Goal: Feedback & Contribution: Contribute content

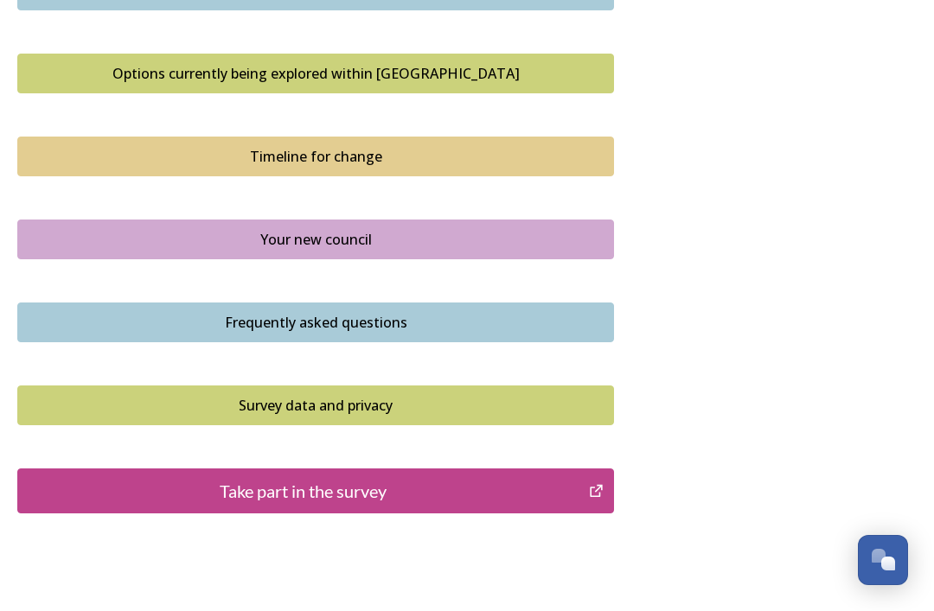
scroll to position [1181, 0]
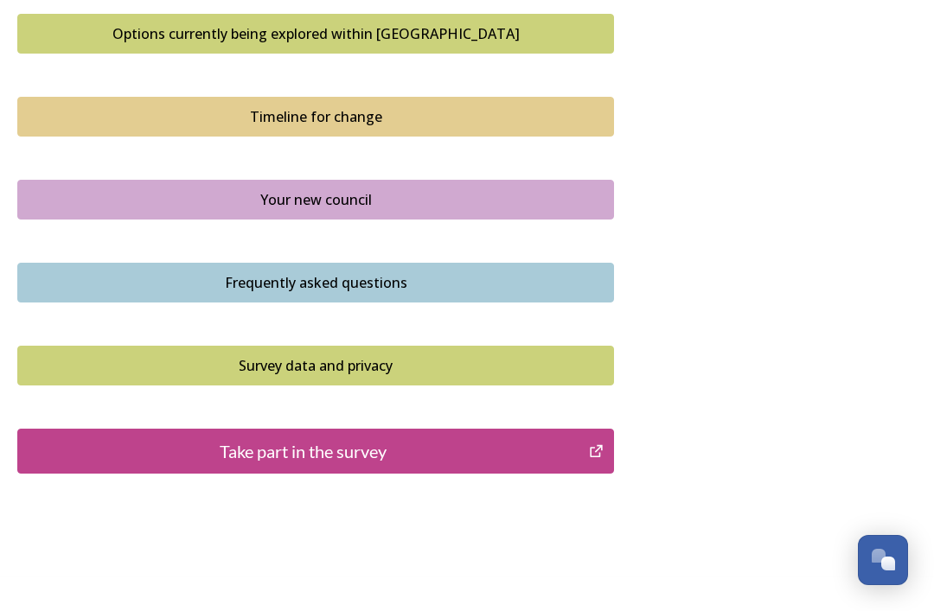
click at [309, 449] on div "Take part in the survey" at bounding box center [303, 451] width 553 height 26
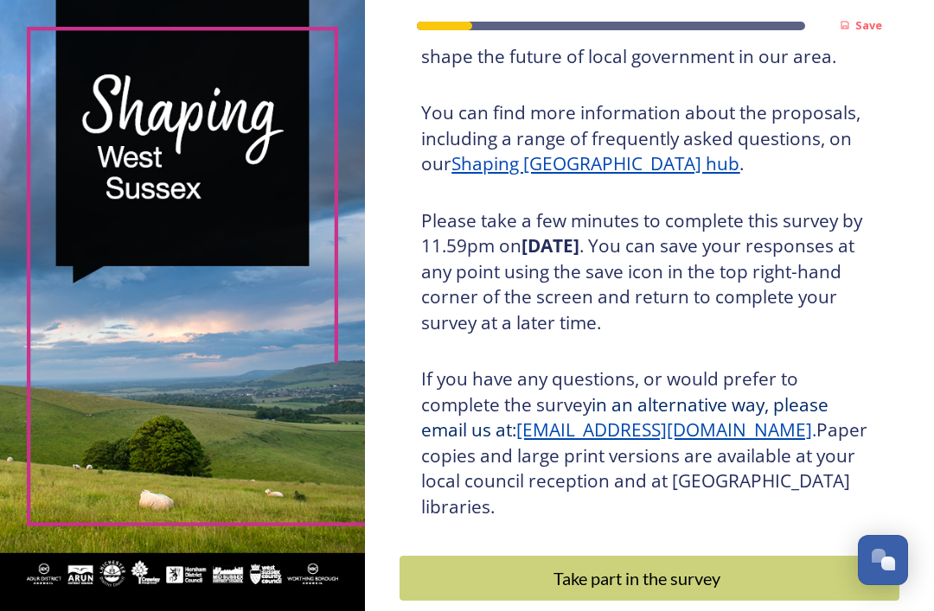
scroll to position [204, 0]
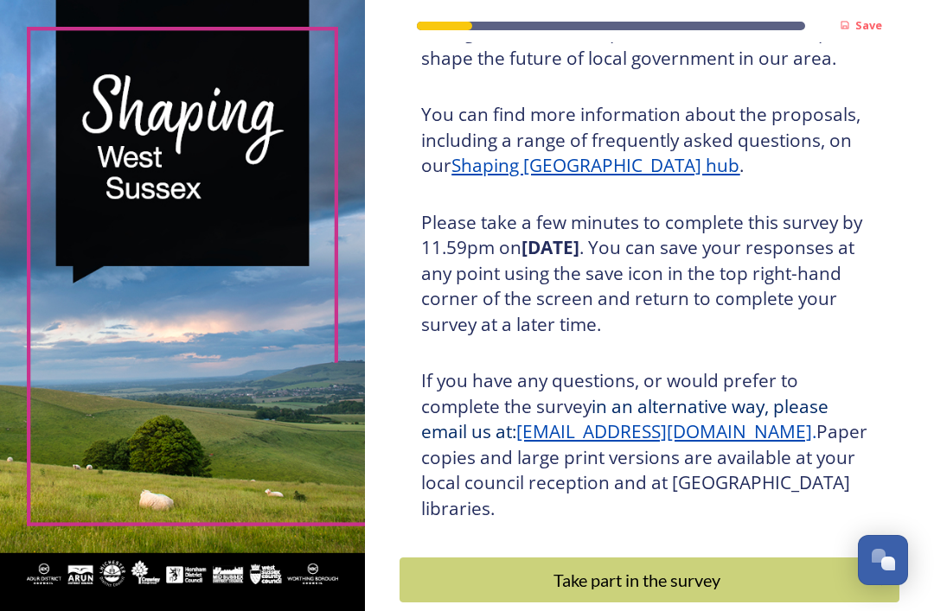
click at [664, 567] on div "Take part in the survey" at bounding box center [637, 580] width 456 height 26
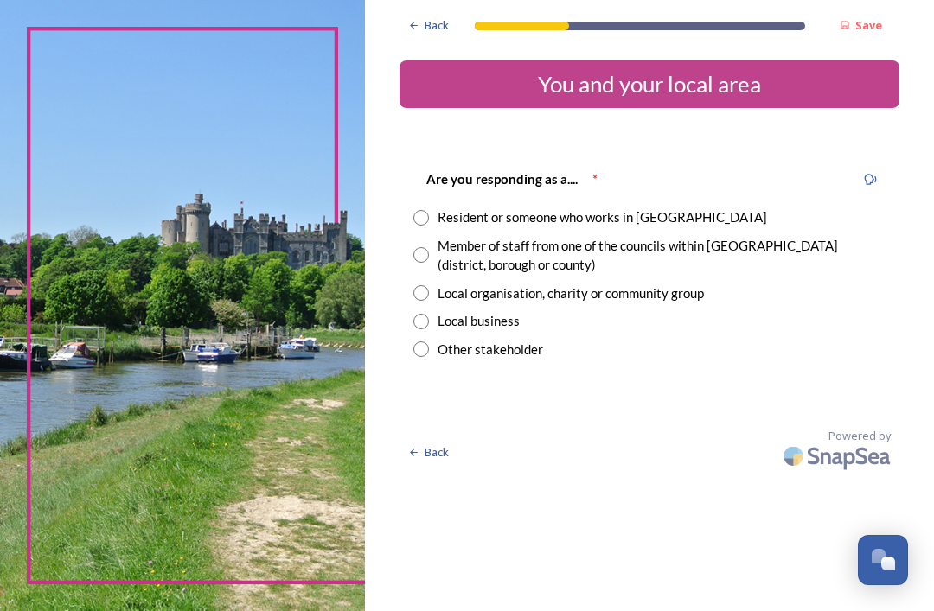
click at [429, 217] on input "radio" at bounding box center [421, 218] width 16 height 16
radio input "true"
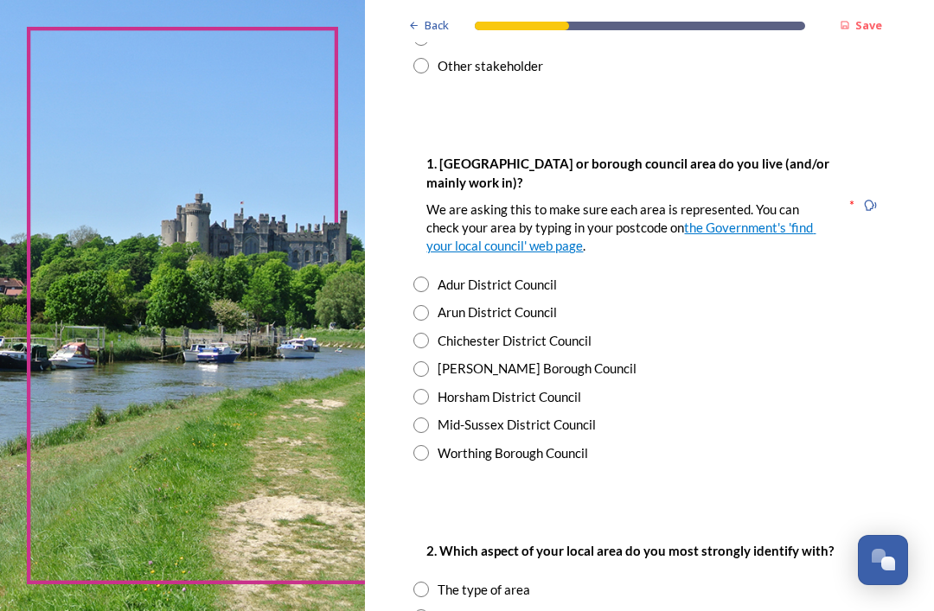
scroll to position [284, 0]
click at [429, 286] on input "radio" at bounding box center [421, 285] width 16 height 16
radio input "true"
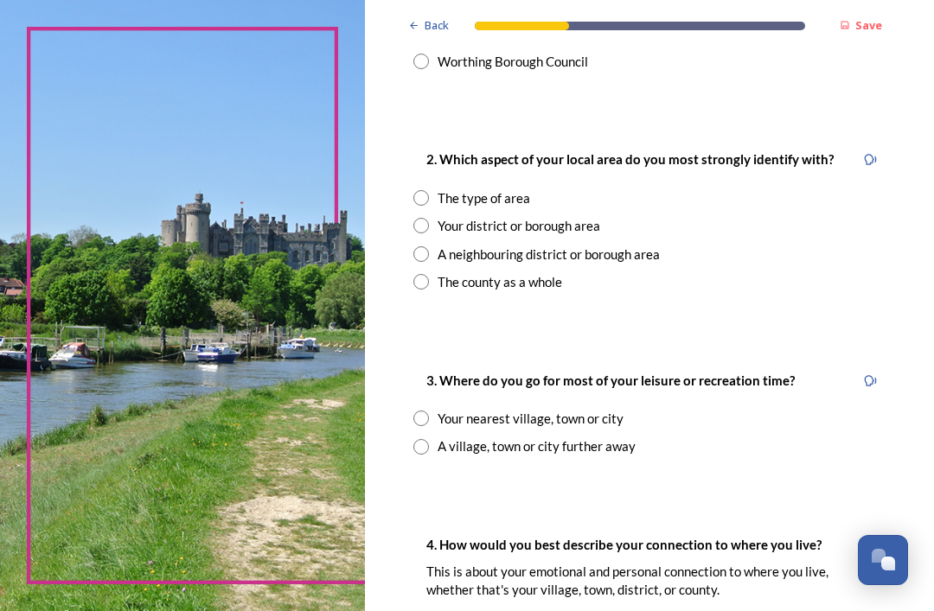
scroll to position [675, 0]
click at [428, 276] on input "radio" at bounding box center [421, 282] width 16 height 16
radio input "true"
click at [429, 411] on input "radio" at bounding box center [421, 419] width 16 height 16
radio input "true"
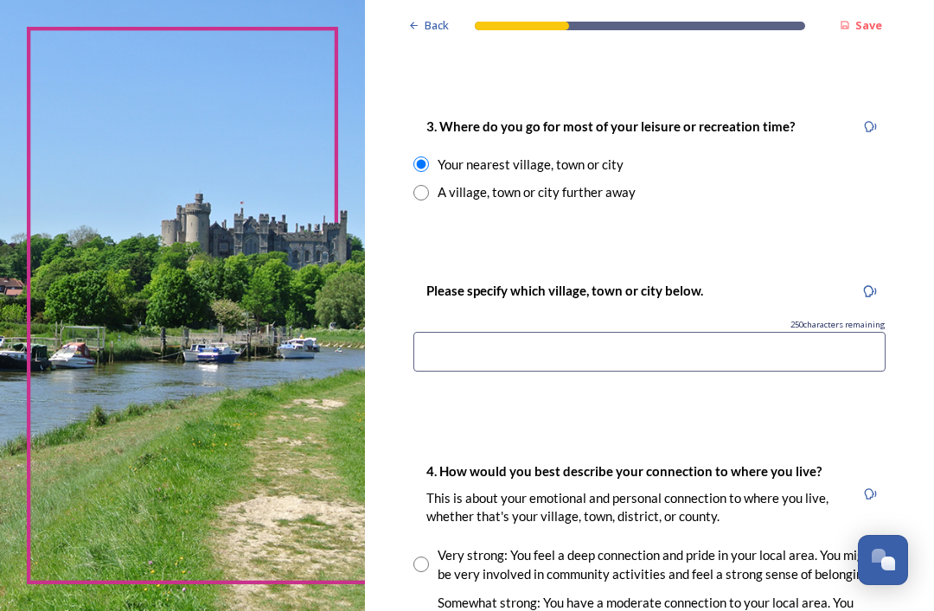
scroll to position [930, 0]
click at [502, 334] on input at bounding box center [649, 352] width 472 height 40
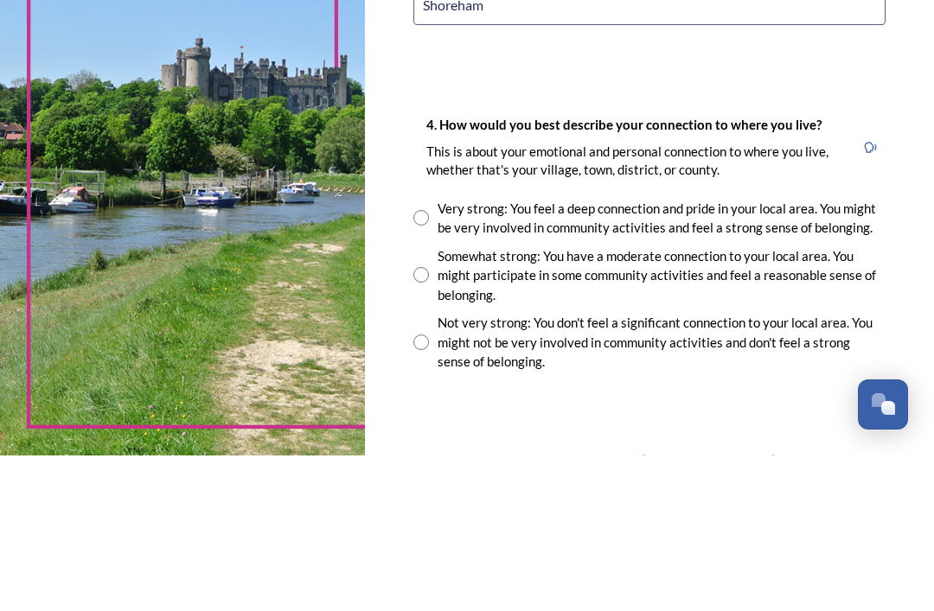
scroll to position [1123, 0]
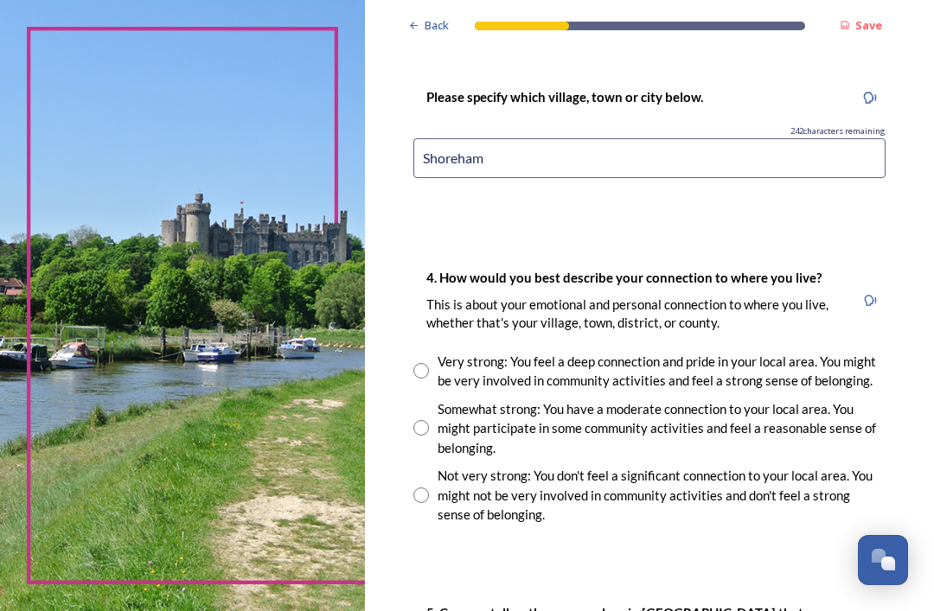
type input "Shoreham"
click at [429, 363] on input "radio" at bounding box center [421, 371] width 16 height 16
radio input "true"
click at [429, 420] on input "radio" at bounding box center [421, 428] width 16 height 16
radio input "true"
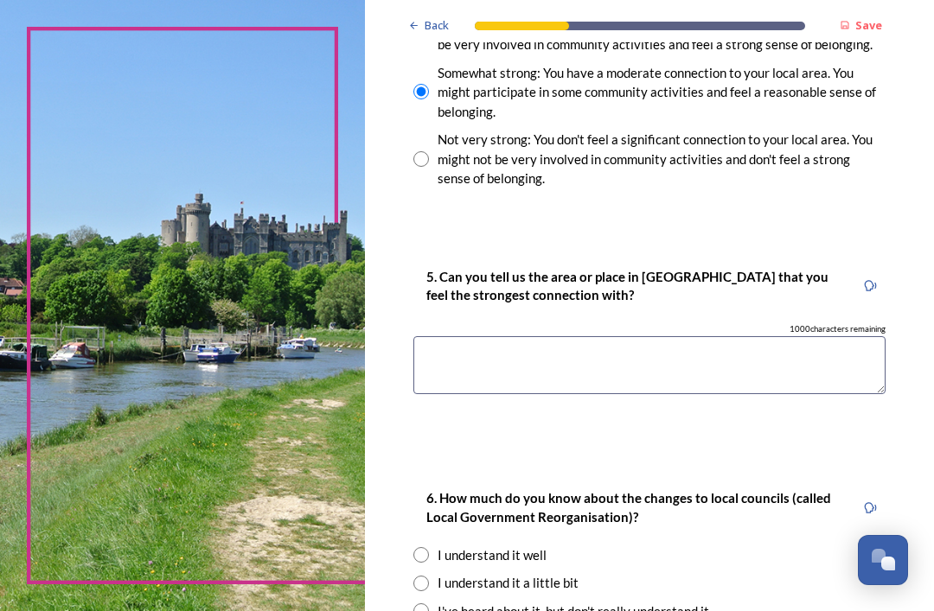
scroll to position [1461, 0]
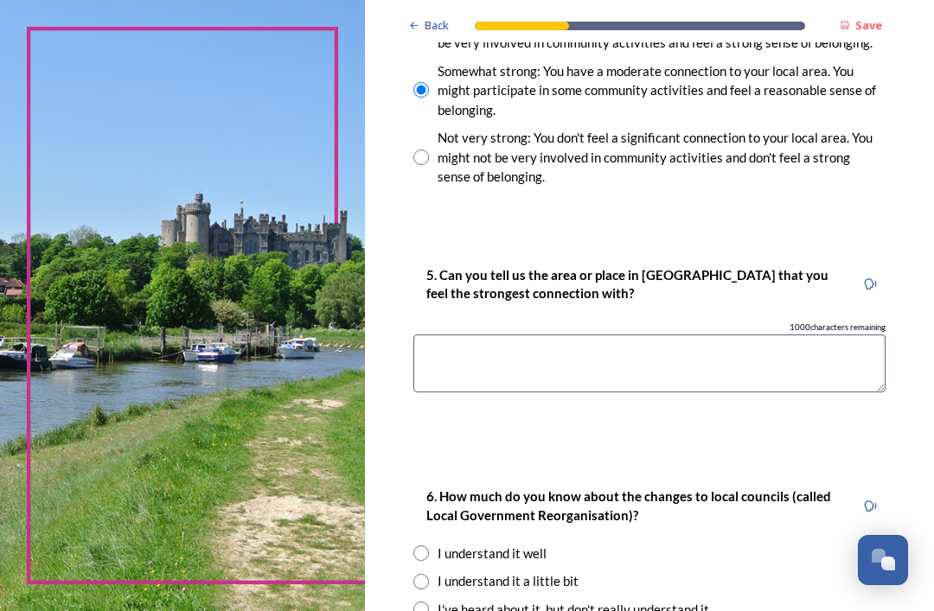
click at [477, 335] on textarea at bounding box center [649, 364] width 472 height 58
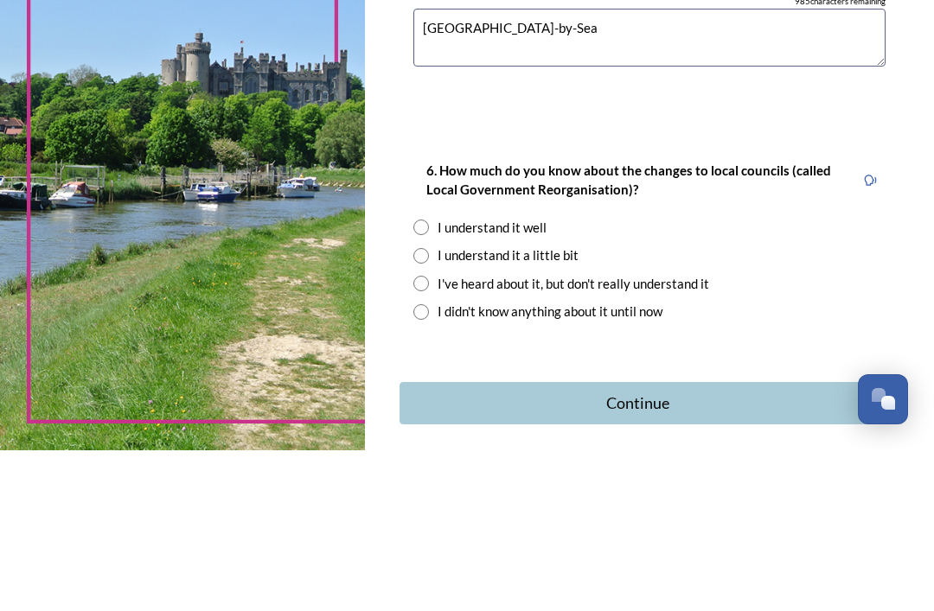
scroll to position [1625, 0]
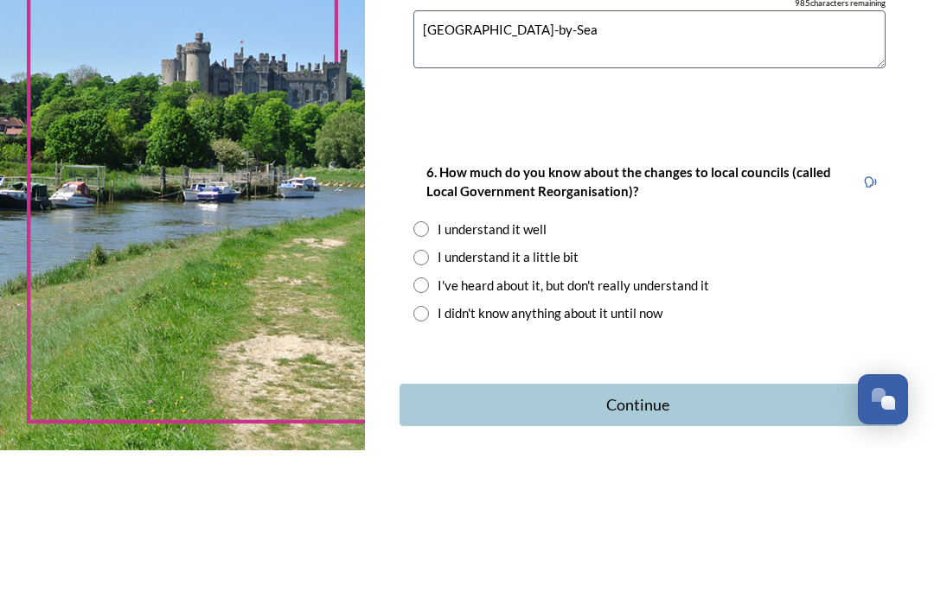
type textarea "[GEOGRAPHIC_DATA]-by-Sea"
click at [429, 382] on input "radio" at bounding box center [421, 390] width 16 height 16
radio input "true"
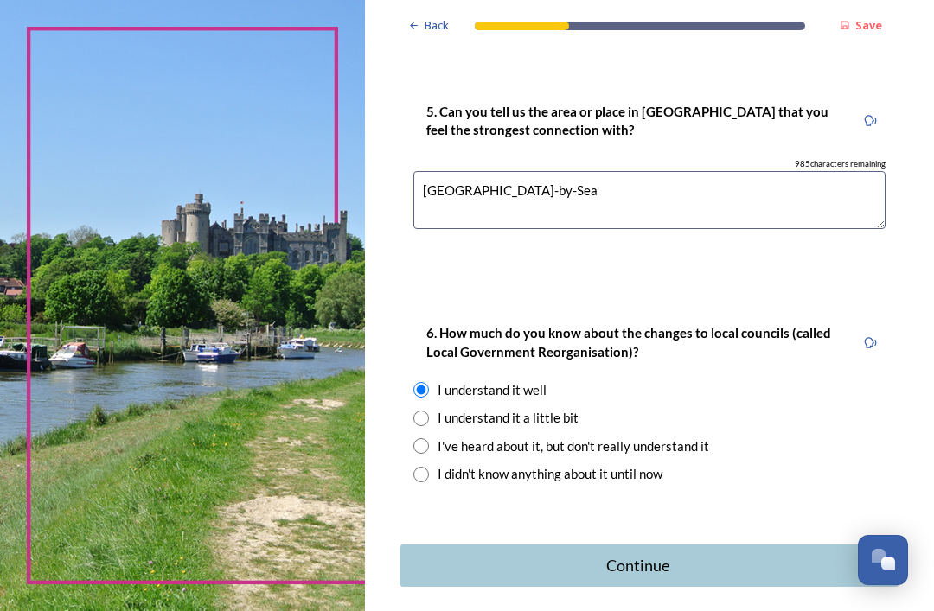
click at [646, 554] on div "Continue" at bounding box center [637, 565] width 457 height 23
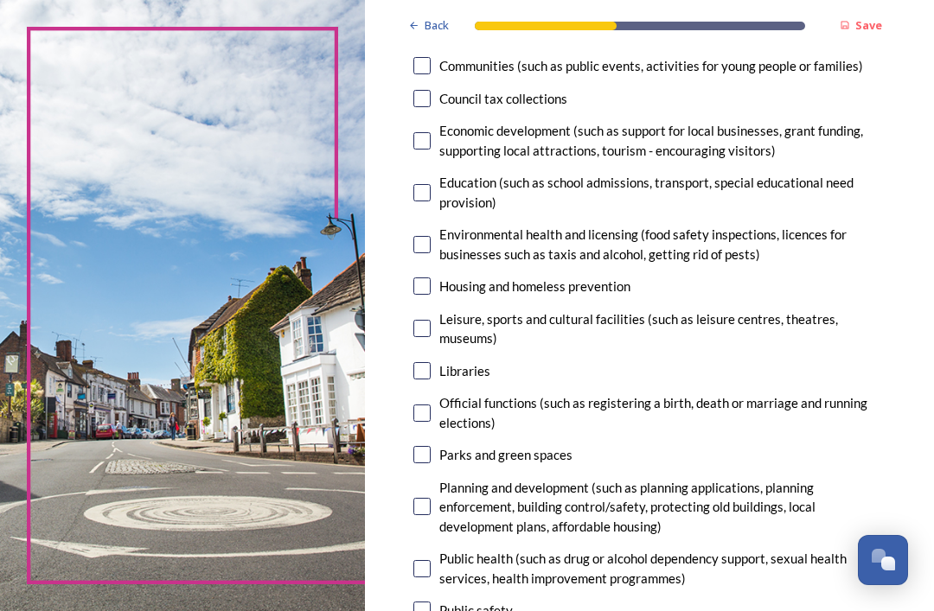
scroll to position [323, 0]
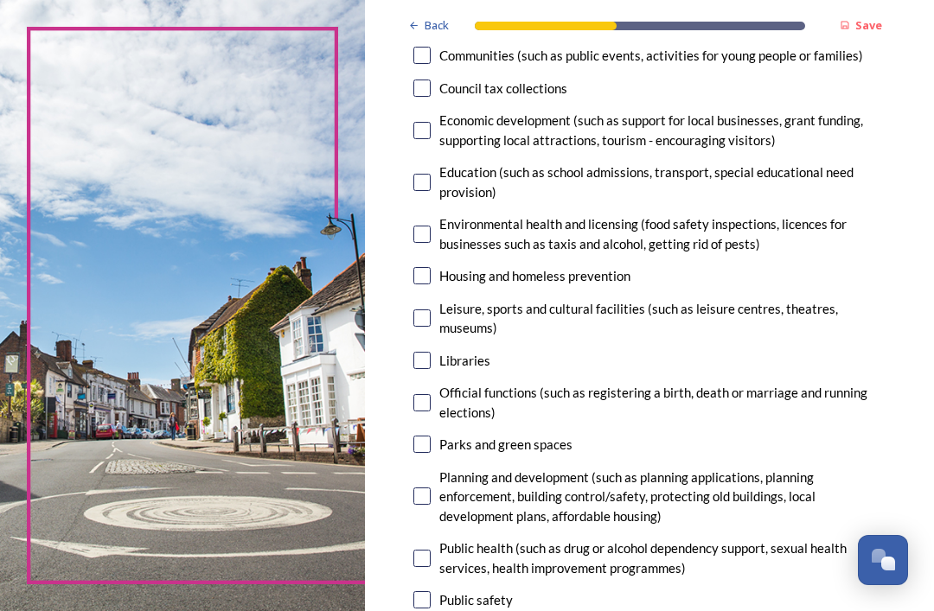
click at [431, 352] on input "checkbox" at bounding box center [421, 360] width 17 height 17
checkbox input "true"
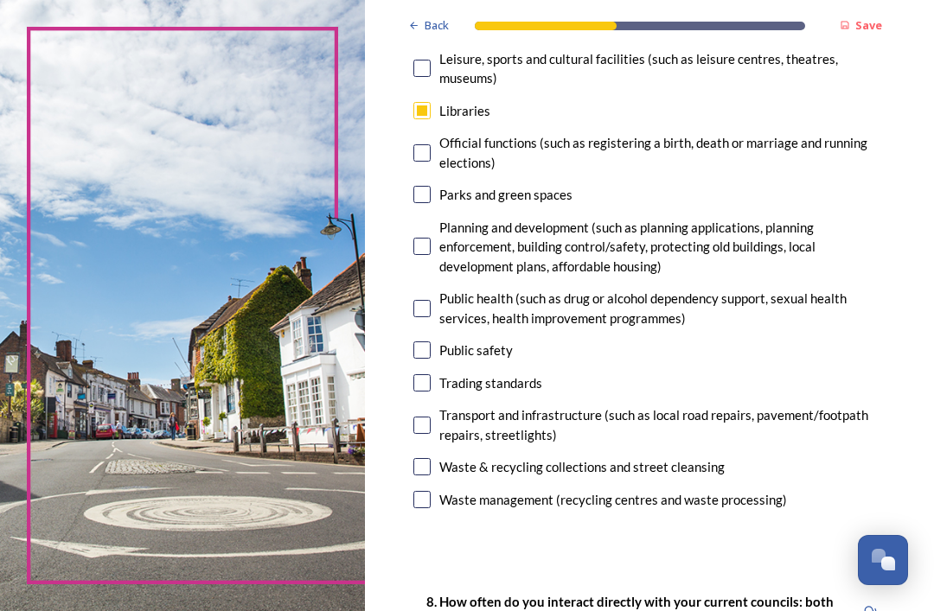
scroll to position [573, 0]
click at [431, 457] on input "checkbox" at bounding box center [421, 465] width 17 height 17
checkbox input "true"
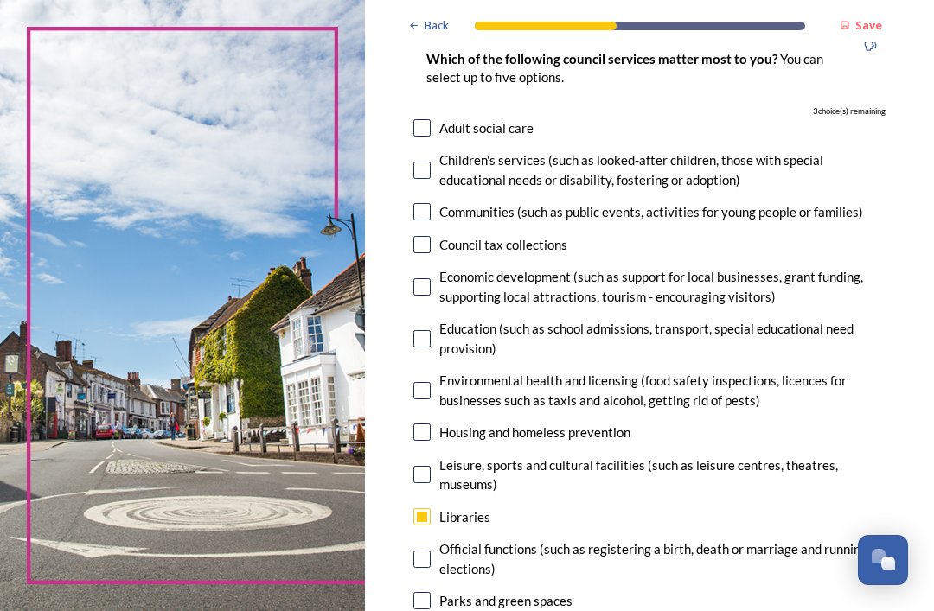
scroll to position [166, 0]
click at [431, 203] on input "checkbox" at bounding box center [421, 211] width 17 height 17
checkbox input "true"
click at [431, 330] on input "checkbox" at bounding box center [421, 338] width 17 height 17
checkbox input "true"
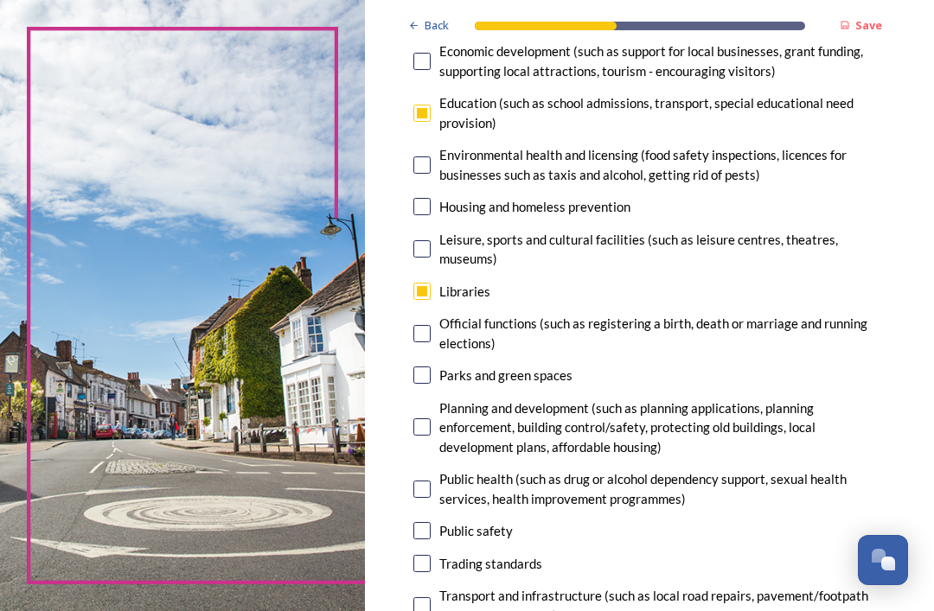
scroll to position [399, 0]
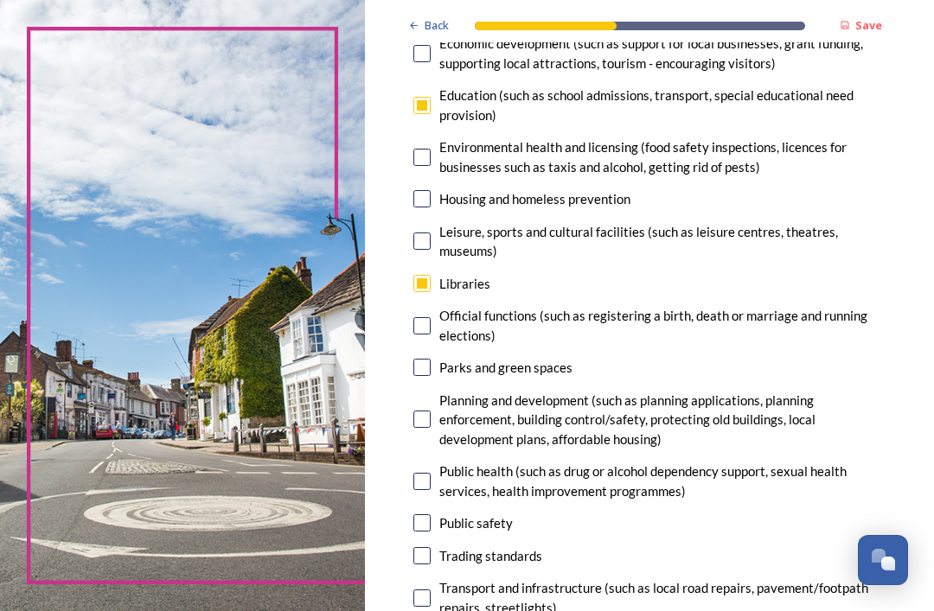
click at [431, 411] on input "checkbox" at bounding box center [421, 419] width 17 height 17
checkbox input "true"
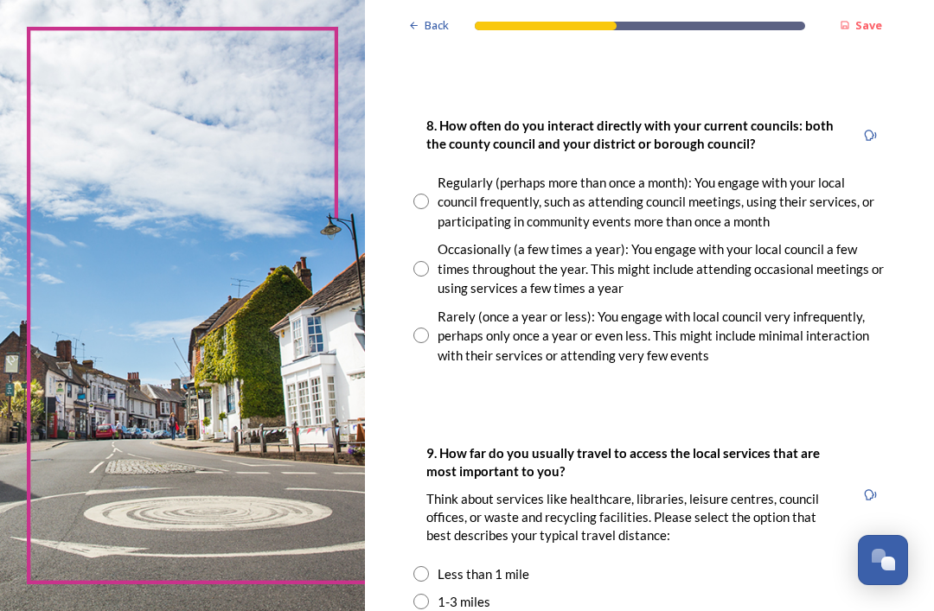
scroll to position [1051, 0]
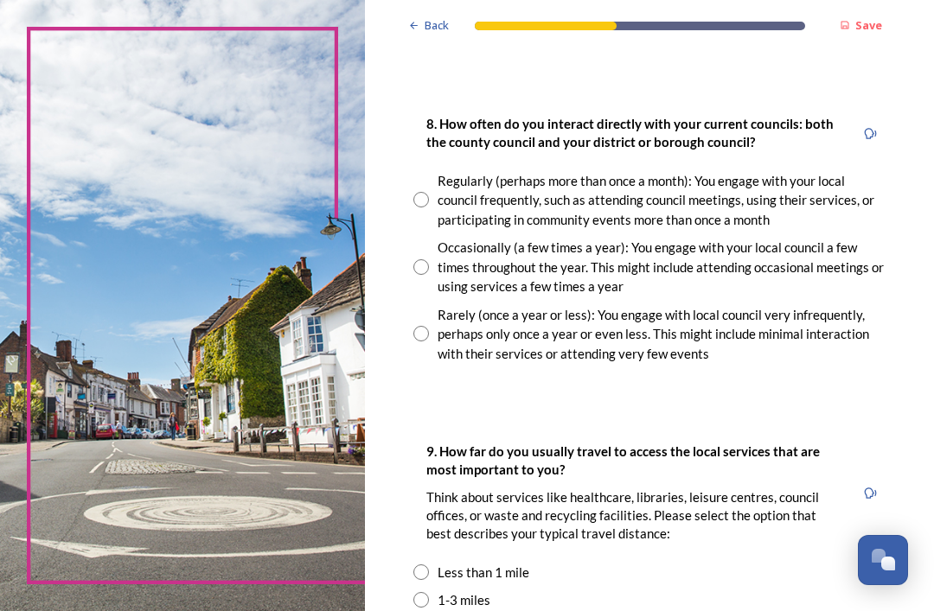
click at [429, 259] on input "radio" at bounding box center [421, 267] width 16 height 16
radio input "true"
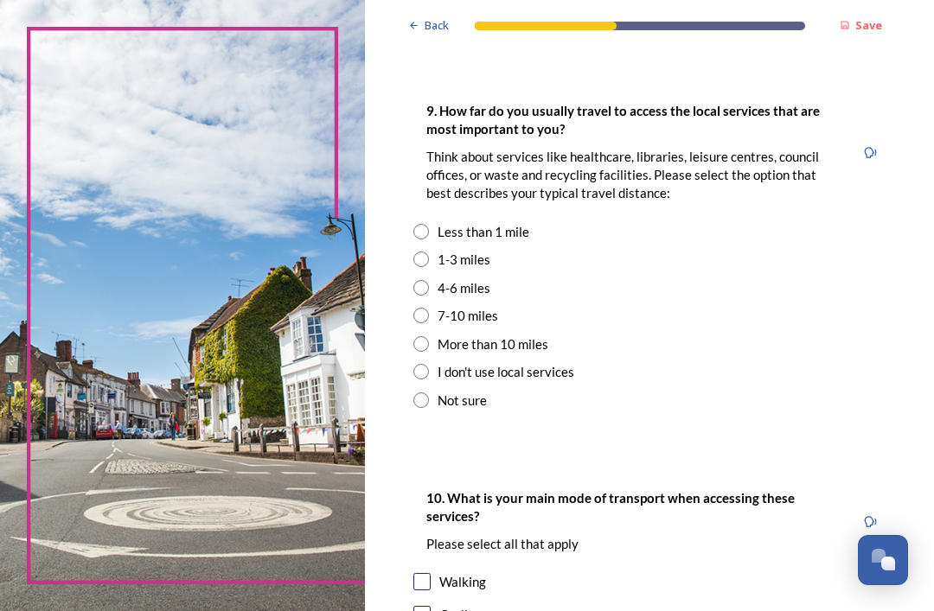
scroll to position [1391, 0]
click at [429, 252] on input "radio" at bounding box center [421, 260] width 16 height 16
radio input "true"
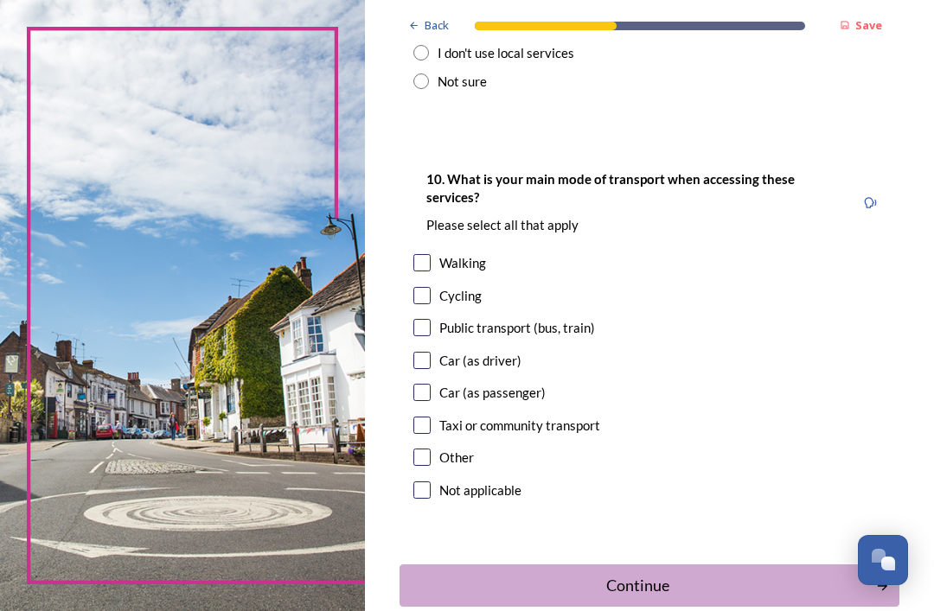
scroll to position [1715, 0]
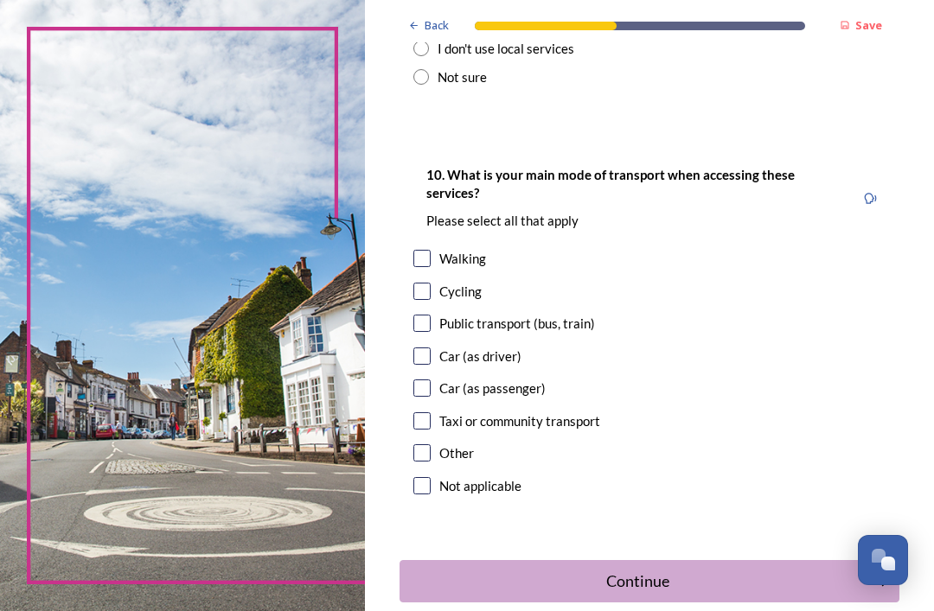
click at [429, 250] on input "checkbox" at bounding box center [421, 258] width 17 height 17
checkbox input "true"
click at [431, 283] on input "checkbox" at bounding box center [421, 291] width 17 height 17
checkbox input "true"
click at [429, 348] on input "checkbox" at bounding box center [421, 356] width 17 height 17
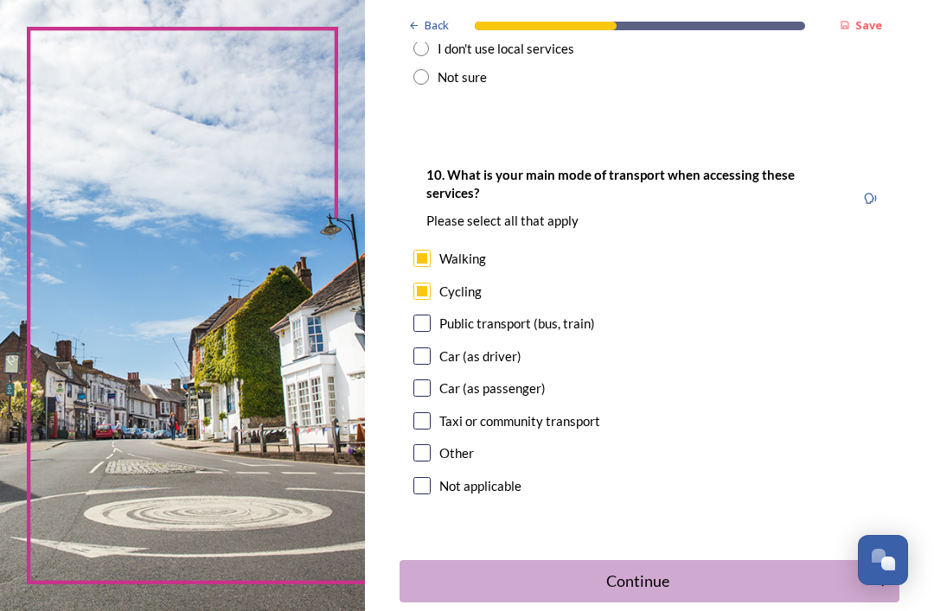
checkbox input "true"
click at [633, 570] on div "Continue" at bounding box center [637, 581] width 457 height 23
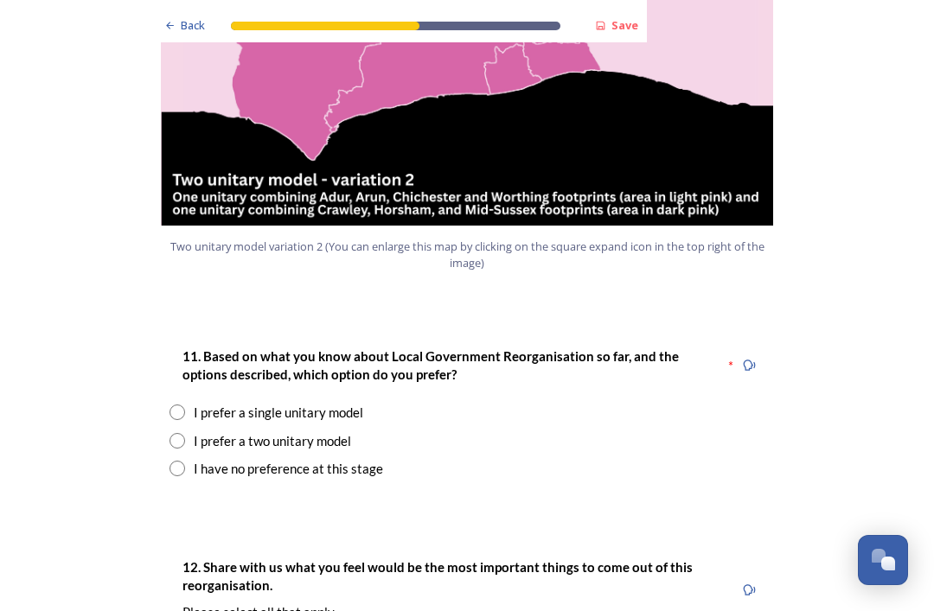
scroll to position [2075, 0]
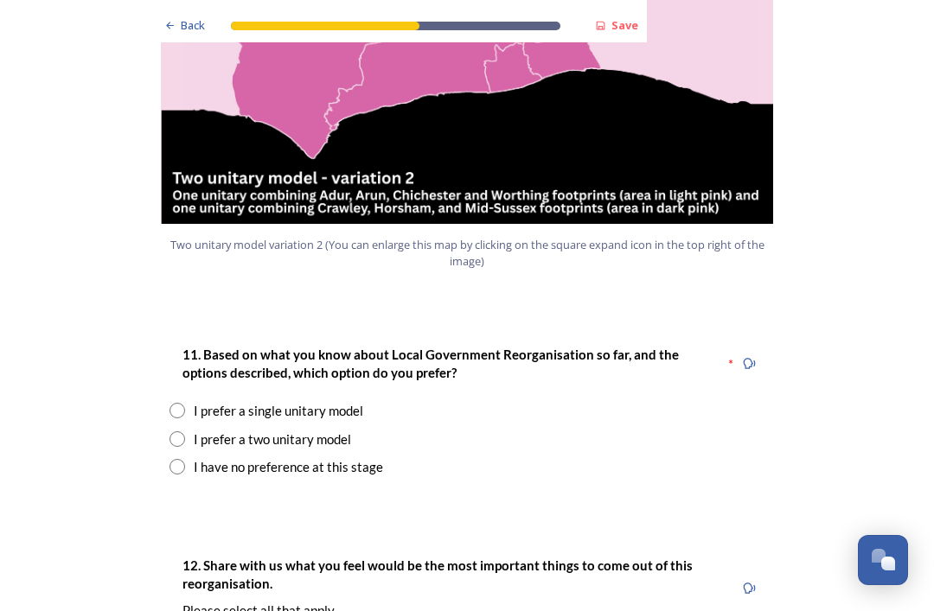
click at [180, 403] on input "radio" at bounding box center [177, 411] width 16 height 16
radio input "true"
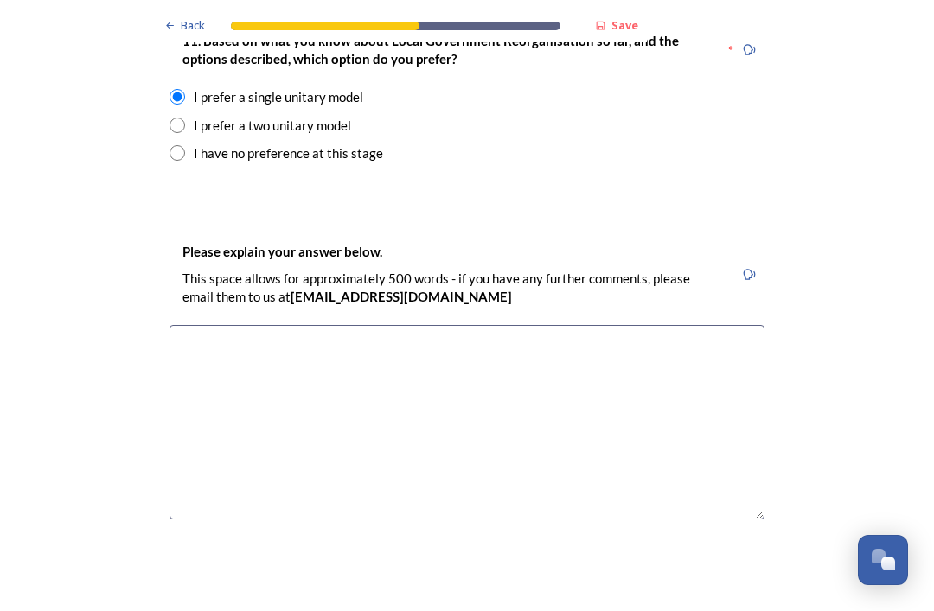
scroll to position [2389, 0]
click at [208, 325] on textarea at bounding box center [466, 422] width 595 height 195
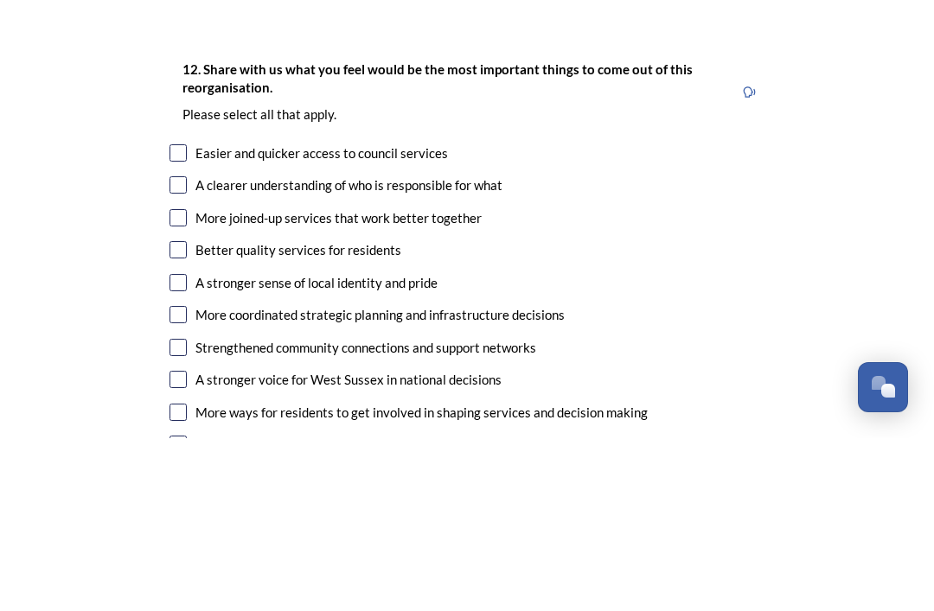
scroll to position [2771, 0]
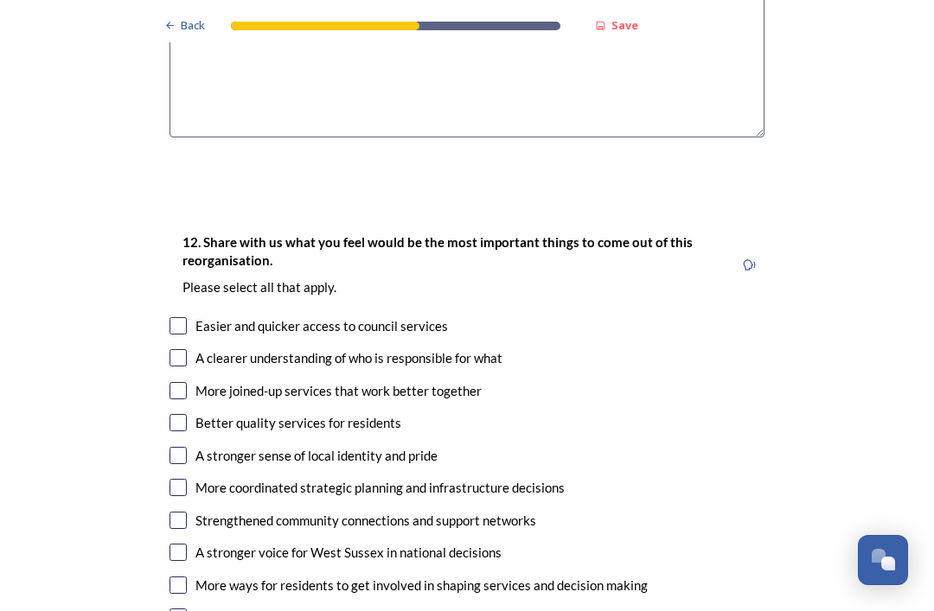
type textarea "Keeping the same footprint allows residents to benefit from the economies of ne…"
click at [179, 317] on input "checkbox" at bounding box center [177, 325] width 17 height 17
checkbox input "true"
click at [179, 349] on input "checkbox" at bounding box center [177, 357] width 17 height 17
checkbox input "true"
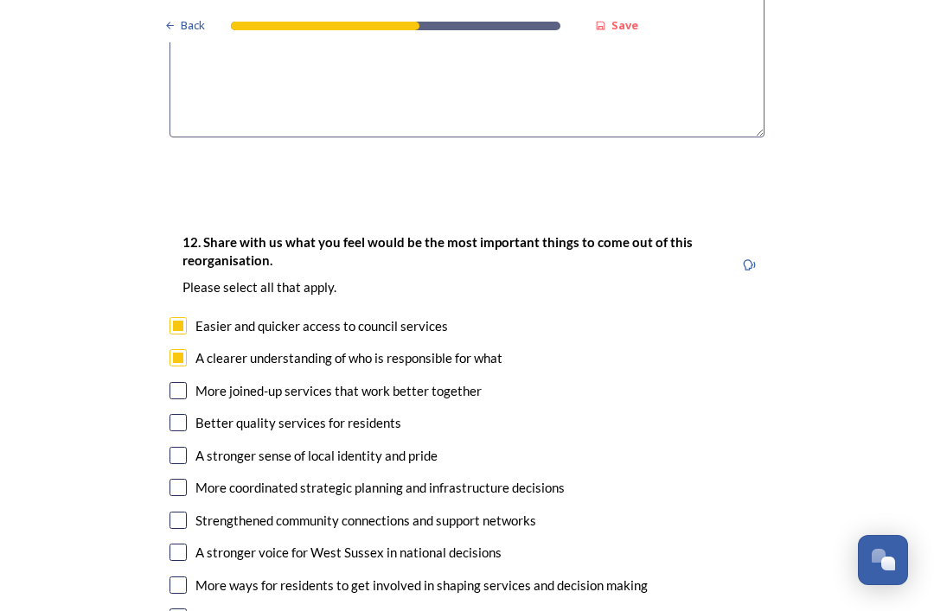
click at [172, 382] on input "checkbox" at bounding box center [177, 390] width 17 height 17
checkbox input "true"
click at [176, 414] on input "checkbox" at bounding box center [177, 422] width 17 height 17
checkbox input "true"
click at [178, 512] on input "checkbox" at bounding box center [177, 520] width 17 height 17
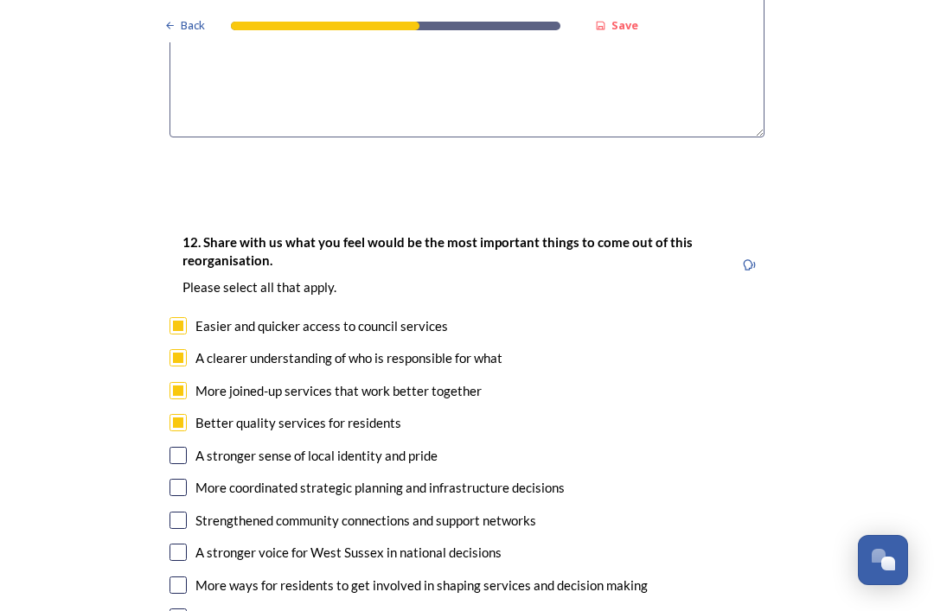
checkbox input "true"
click at [176, 479] on input "checkbox" at bounding box center [177, 487] width 17 height 17
checkbox input "true"
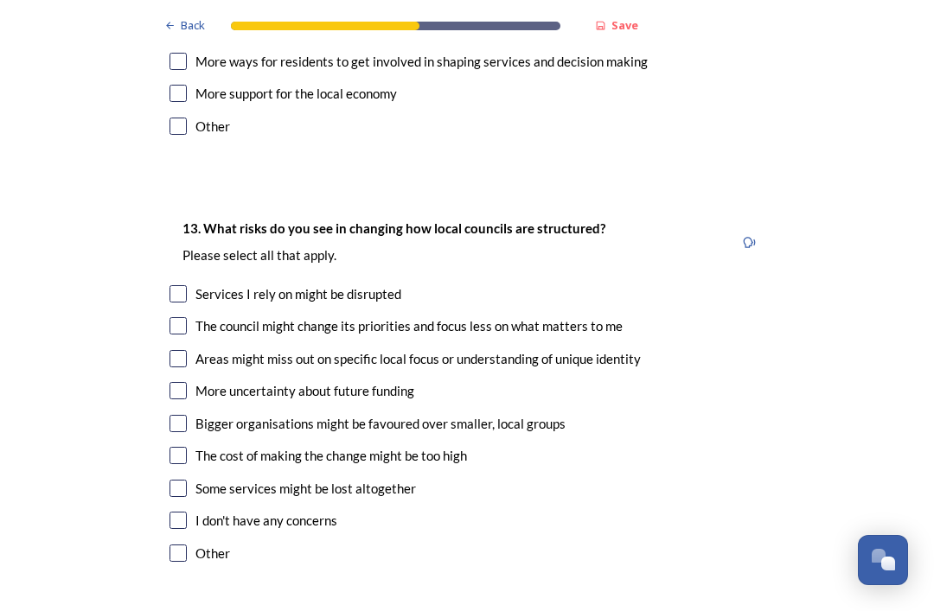
scroll to position [3296, 0]
click at [180, 414] on input "checkbox" at bounding box center [177, 422] width 17 height 17
checkbox input "true"
click at [172, 446] on input "checkbox" at bounding box center [177, 454] width 17 height 17
checkbox input "true"
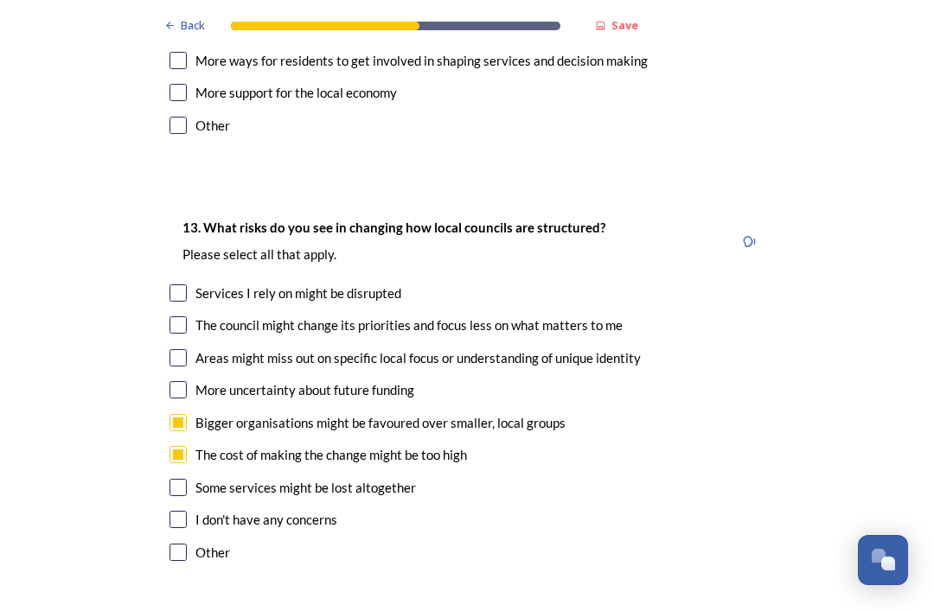
click at [175, 479] on input "checkbox" at bounding box center [177, 487] width 17 height 17
checkbox input "true"
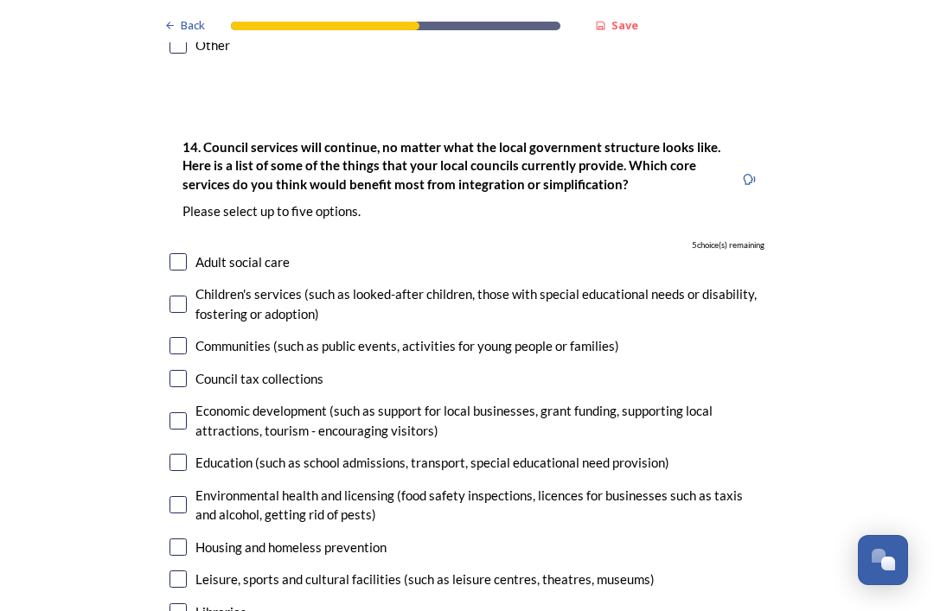
scroll to position [3804, 0]
click at [174, 253] on input "checkbox" at bounding box center [177, 261] width 17 height 17
checkbox input "true"
click at [170, 539] on input "checkbox" at bounding box center [177, 547] width 17 height 17
checkbox input "true"
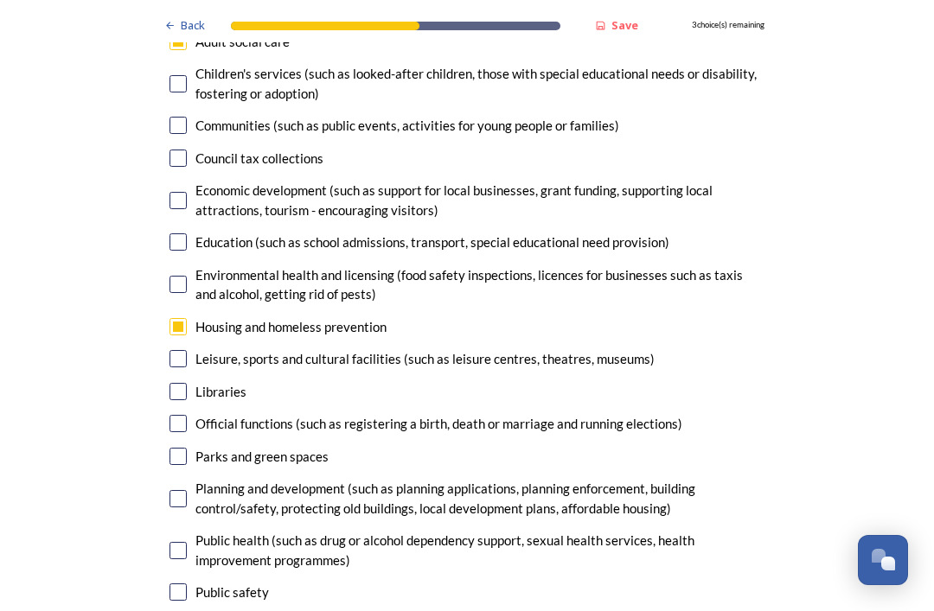
scroll to position [4028, 0]
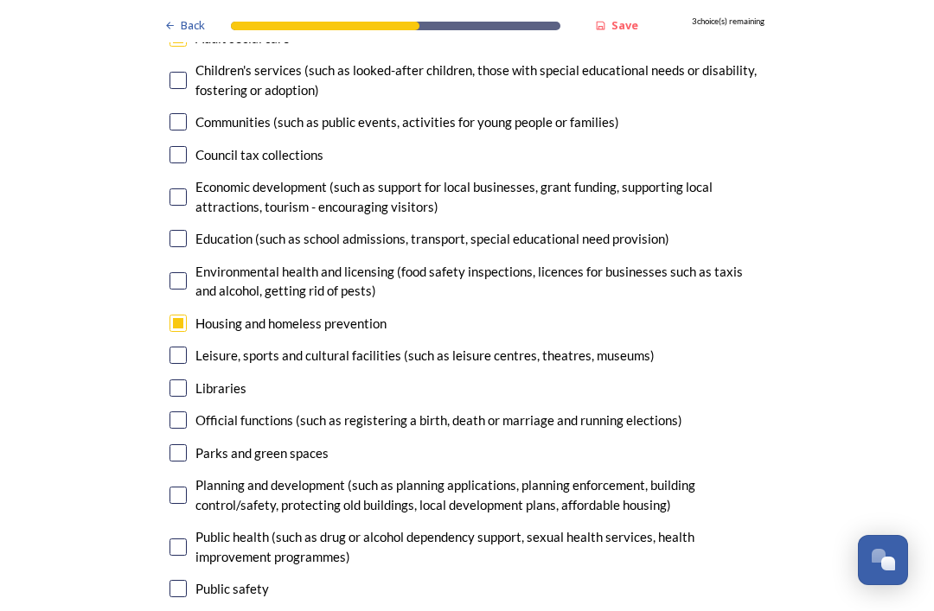
click at [175, 487] on input "checkbox" at bounding box center [177, 495] width 17 height 17
checkbox input "true"
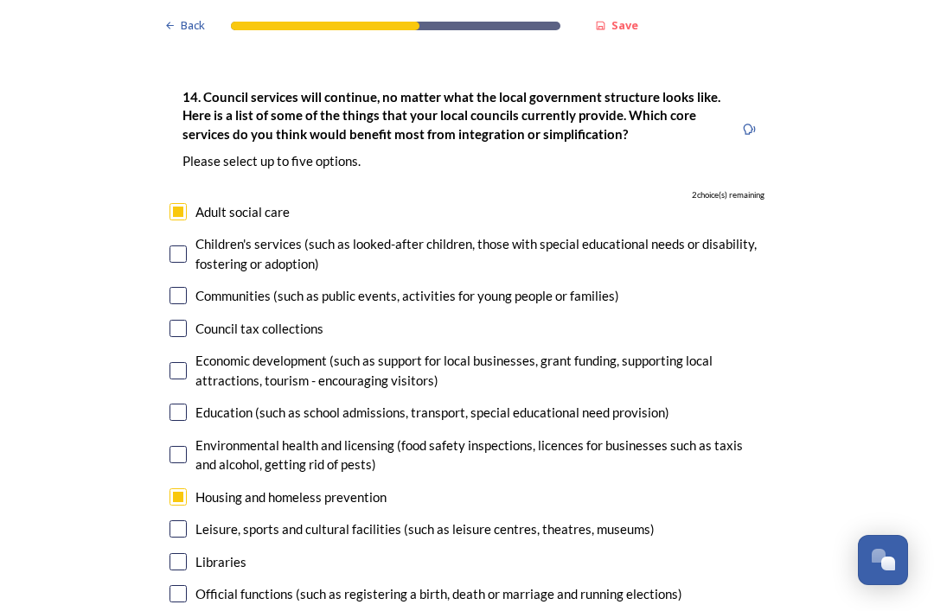
scroll to position [3864, 0]
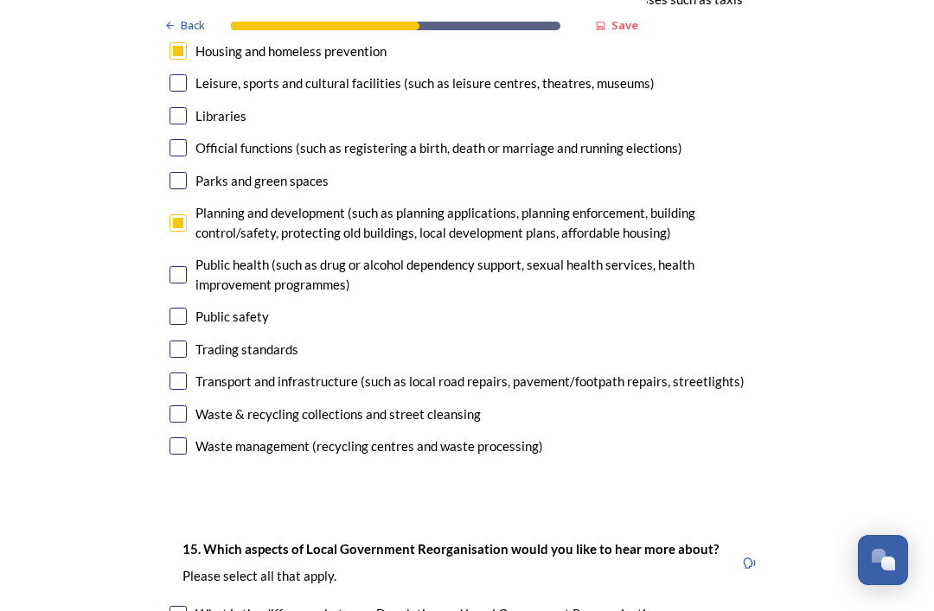
scroll to position [4300, 0]
click at [169, 373] on input "checkbox" at bounding box center [177, 381] width 17 height 17
checkbox input "true"
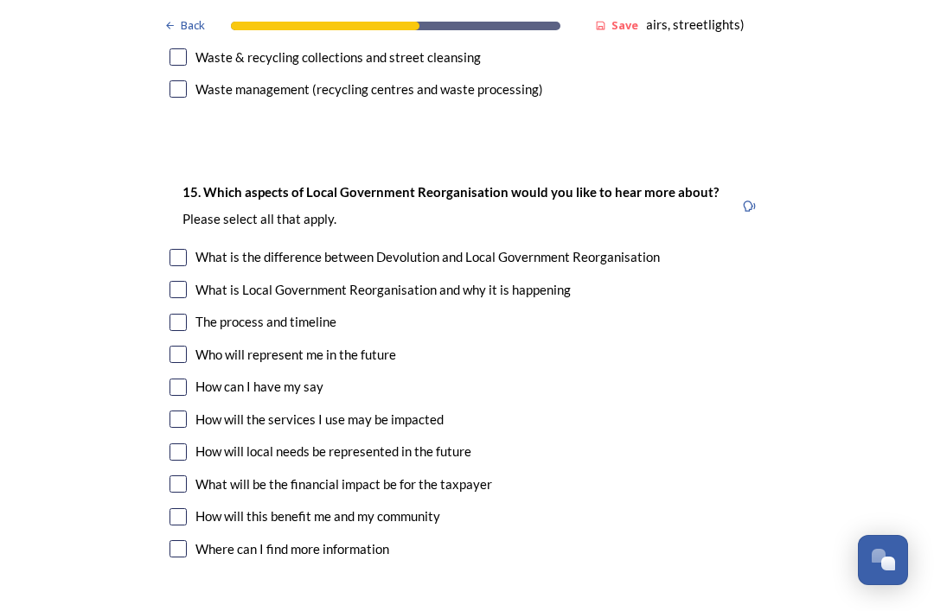
scroll to position [4657, 0]
click at [169, 314] on input "checkbox" at bounding box center [177, 322] width 17 height 17
checkbox input "true"
click at [172, 346] on input "checkbox" at bounding box center [177, 354] width 17 height 17
checkbox input "true"
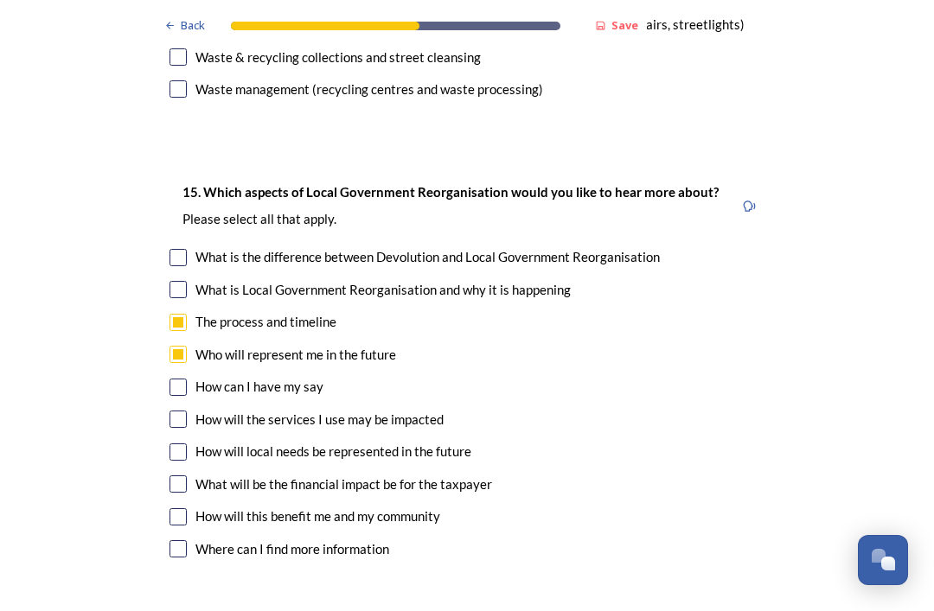
click at [178, 411] on input "checkbox" at bounding box center [177, 419] width 17 height 17
checkbox input "true"
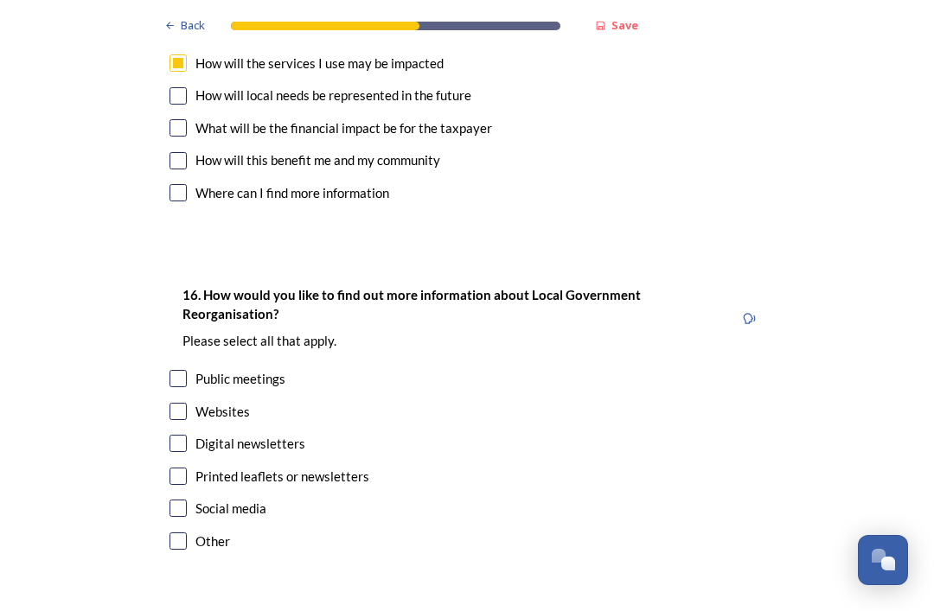
scroll to position [5010, 0]
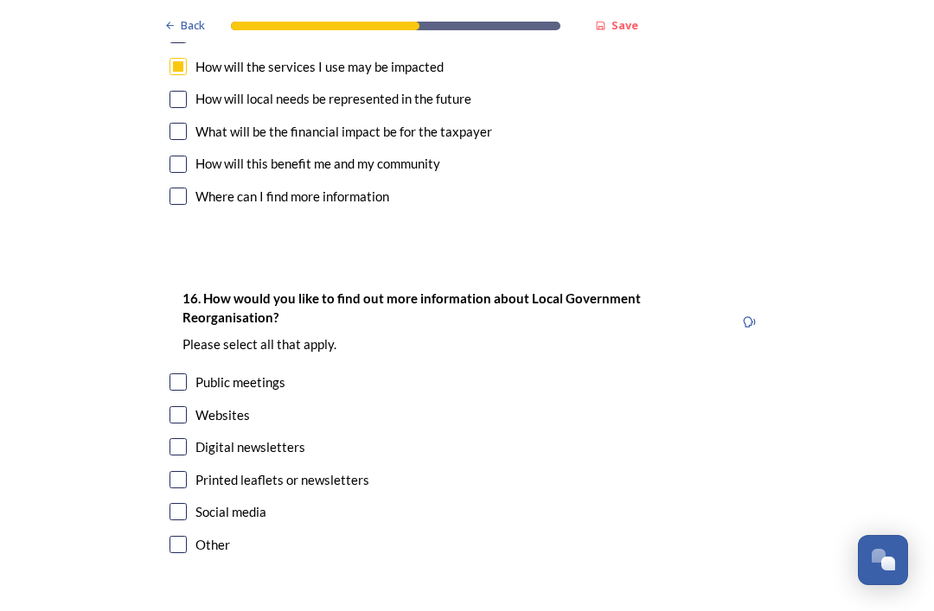
click at [176, 406] on input "checkbox" at bounding box center [177, 414] width 17 height 17
checkbox input "true"
click at [174, 438] on input "checkbox" at bounding box center [177, 446] width 17 height 17
checkbox input "true"
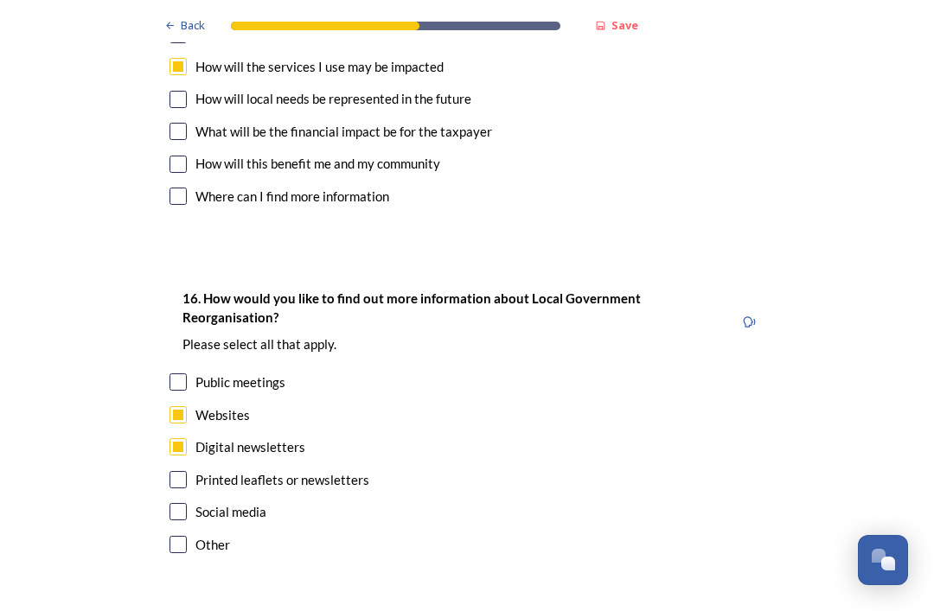
scroll to position [0, 0]
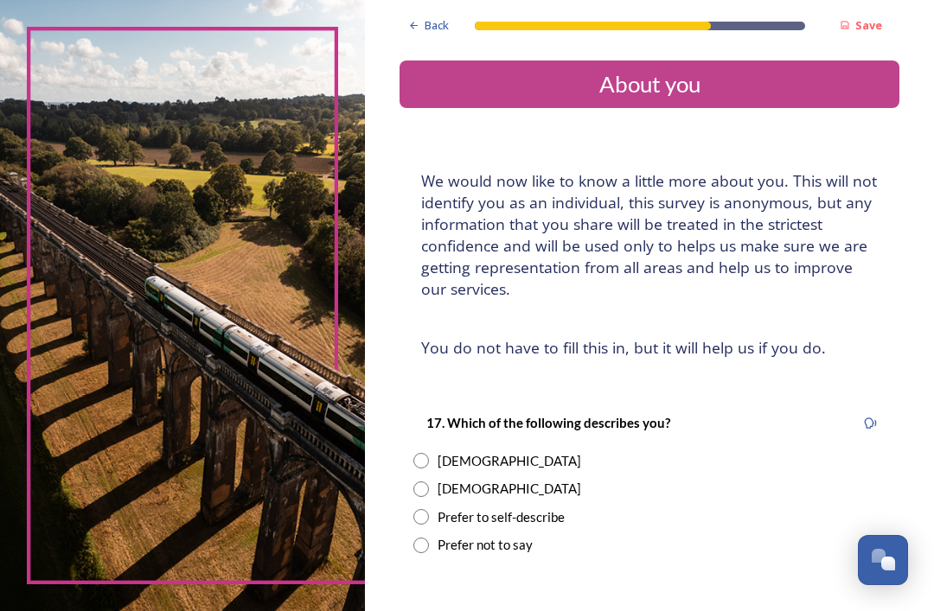
click at [423, 453] on input "radio" at bounding box center [421, 461] width 16 height 16
radio input "true"
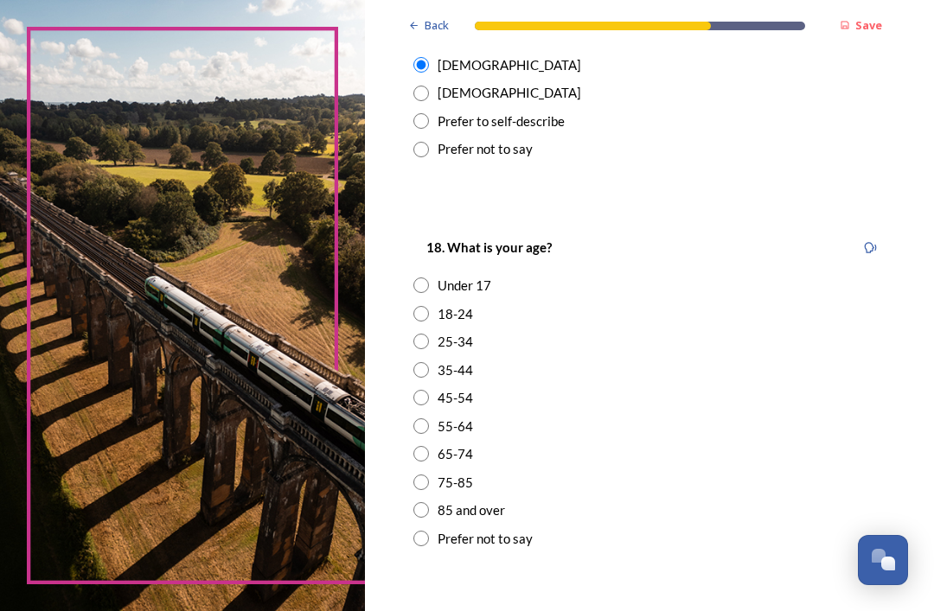
scroll to position [399, 0]
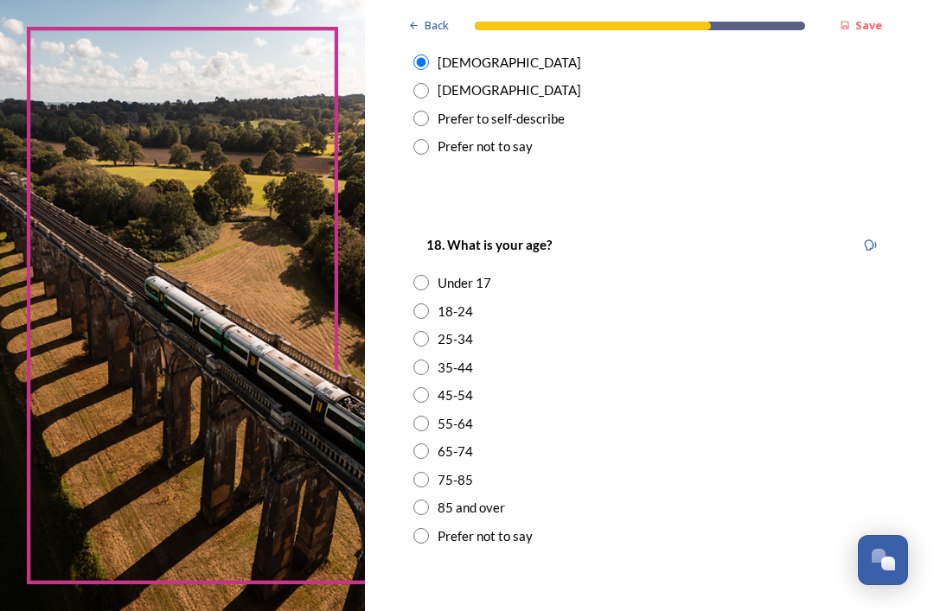
click at [425, 416] on input "radio" at bounding box center [421, 424] width 16 height 16
radio input "true"
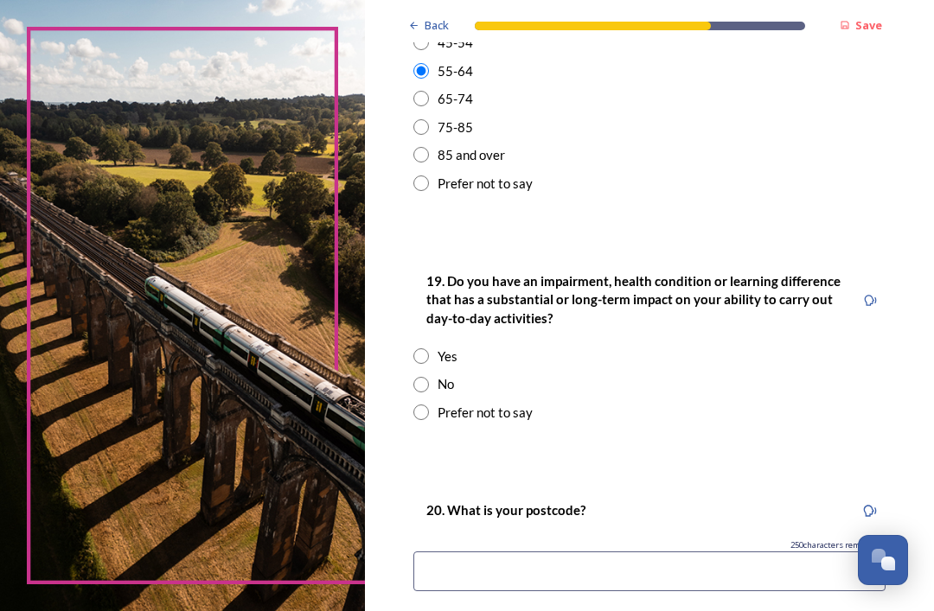
scroll to position [753, 0]
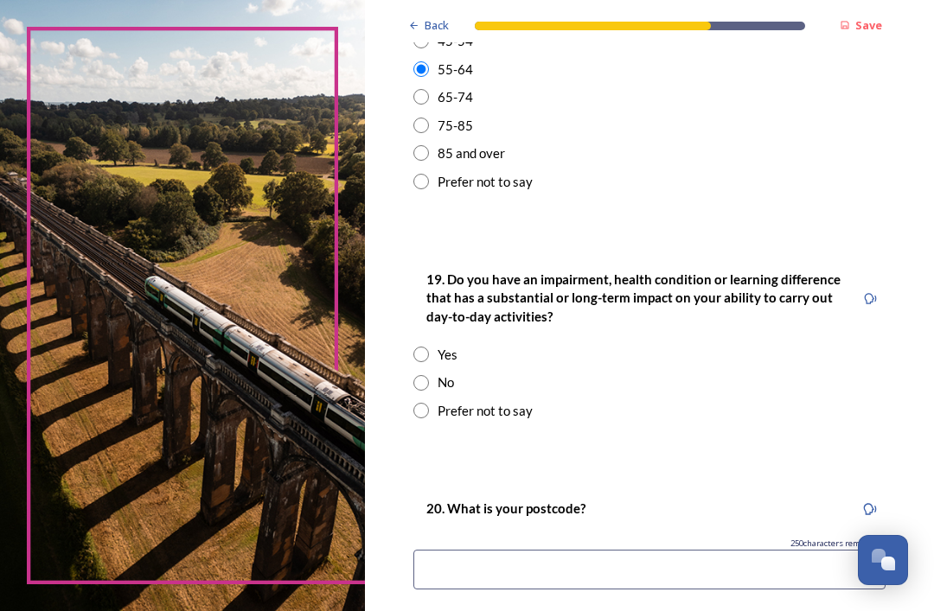
click at [426, 375] on input "radio" at bounding box center [421, 383] width 16 height 16
radio input "true"
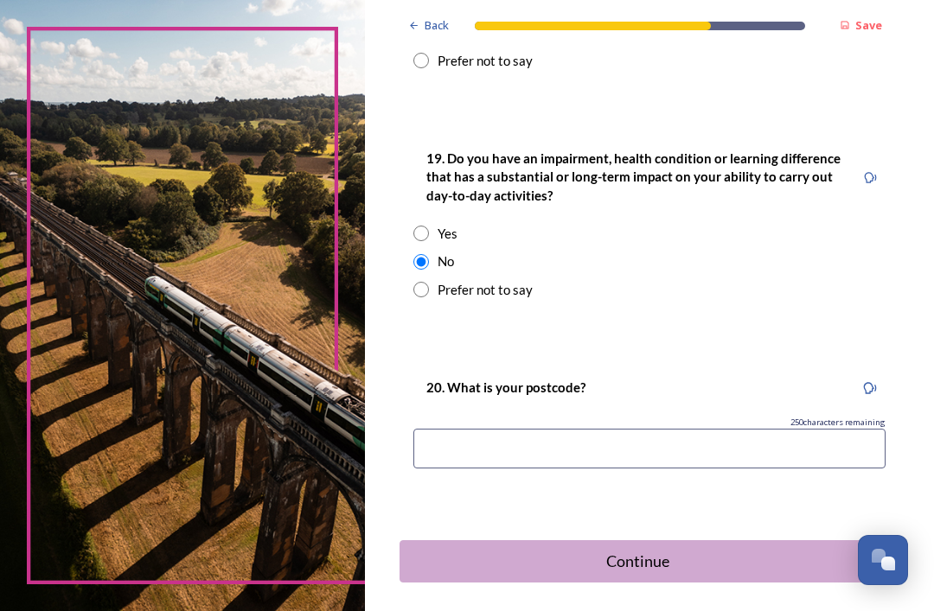
scroll to position [873, 0]
click at [595, 551] on div "Continue" at bounding box center [637, 562] width 457 height 23
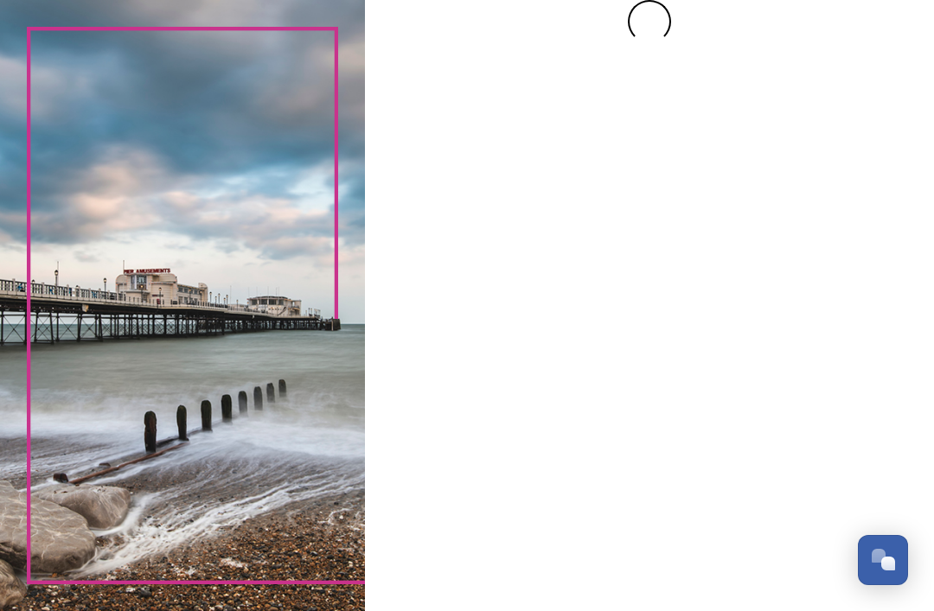
scroll to position [0, 0]
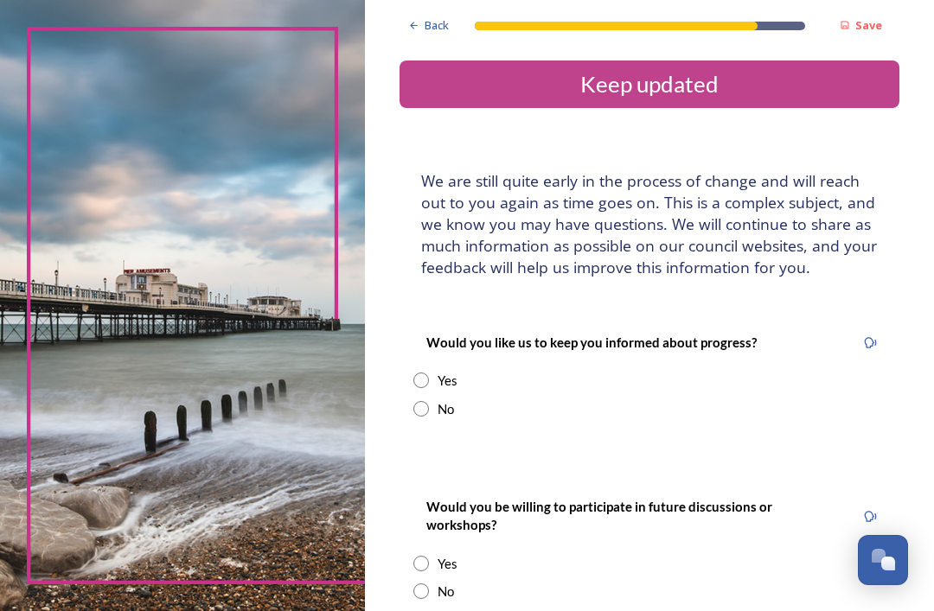
click at [429, 373] on input "radio" at bounding box center [421, 381] width 16 height 16
radio input "true"
click at [429, 401] on input "radio" at bounding box center [421, 409] width 16 height 16
radio input "true"
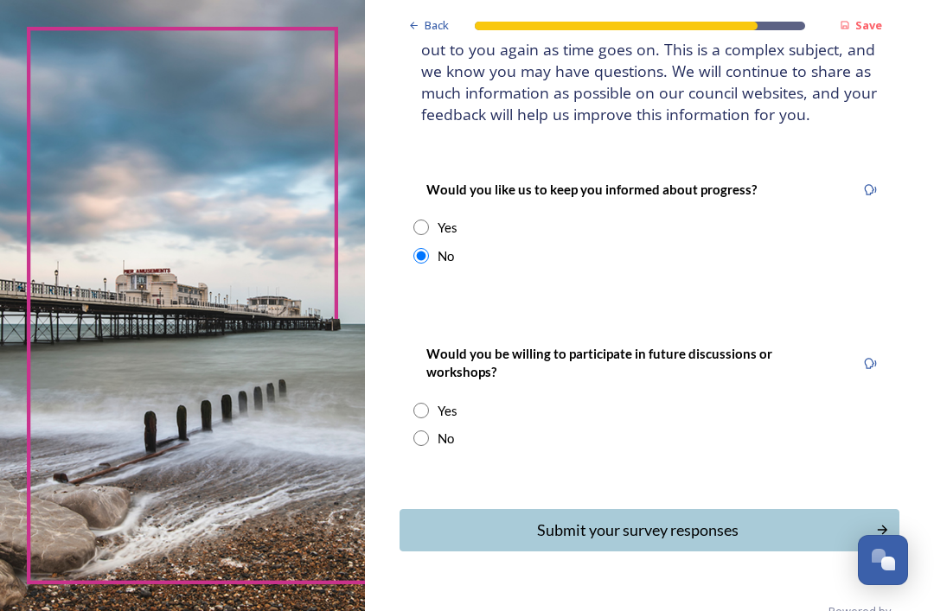
scroll to position [151, 0]
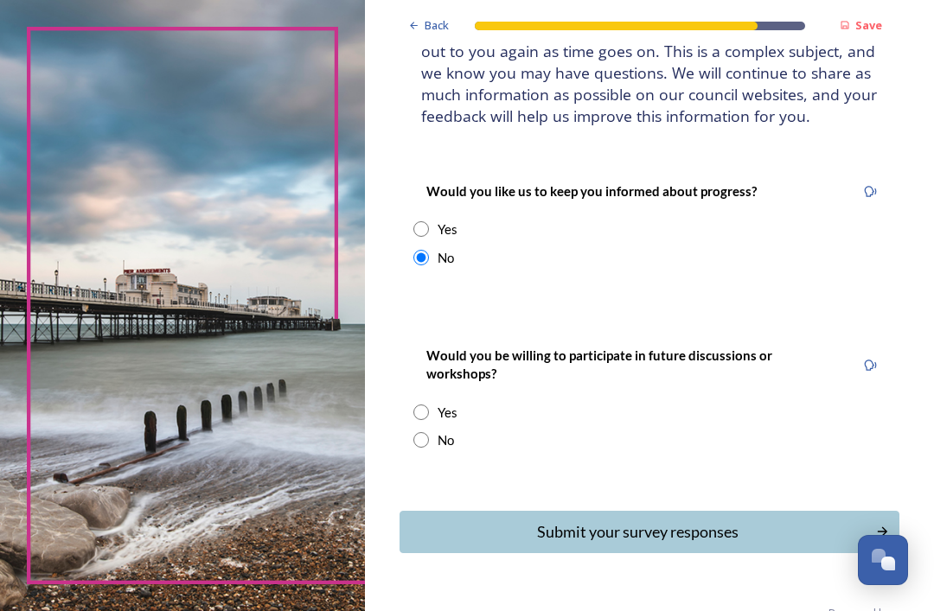
click at [425, 432] on input "radio" at bounding box center [421, 440] width 16 height 16
radio input "true"
click at [577, 521] on div "Submit your survey responses" at bounding box center [637, 532] width 457 height 23
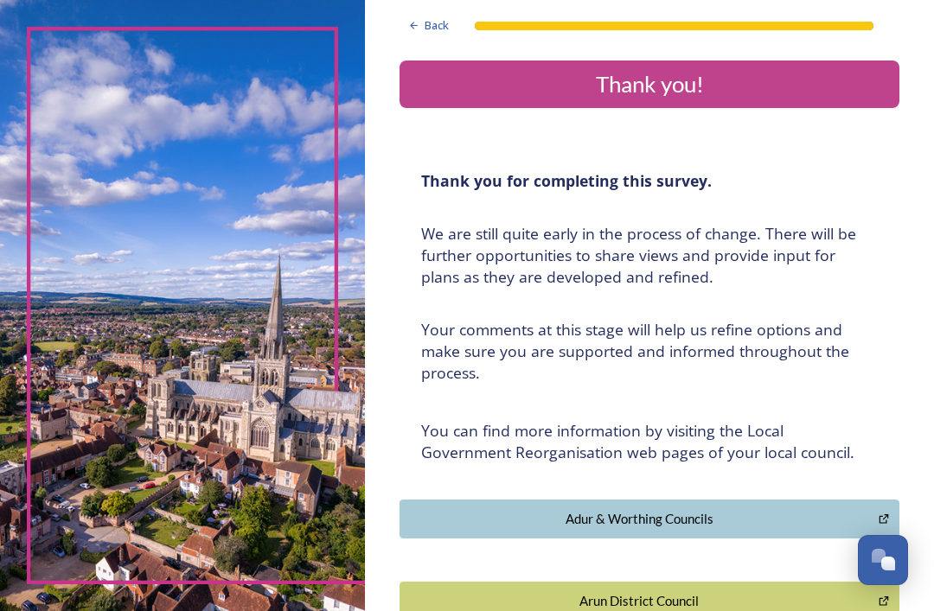
scroll to position [0, 0]
